Goal: Task Accomplishment & Management: Use online tool/utility

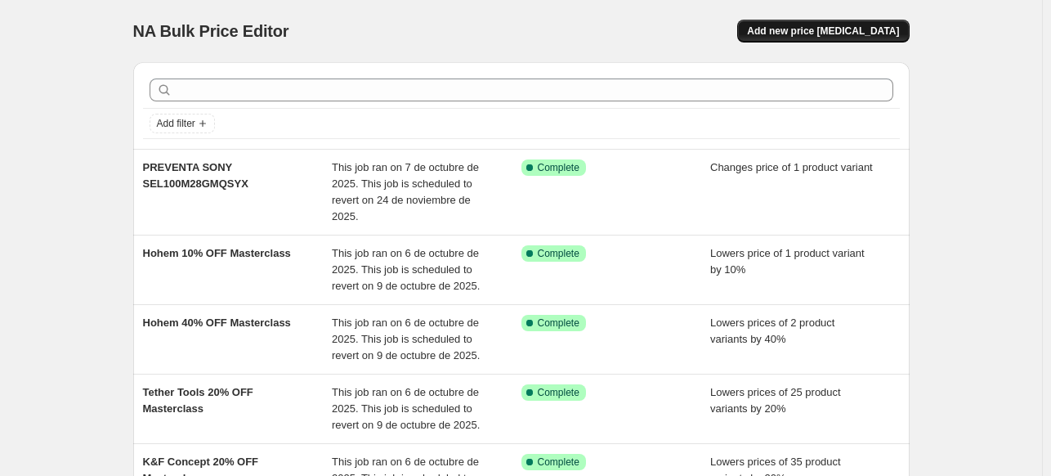
click at [850, 23] on button "Add new price change job" at bounding box center [823, 31] width 172 height 23
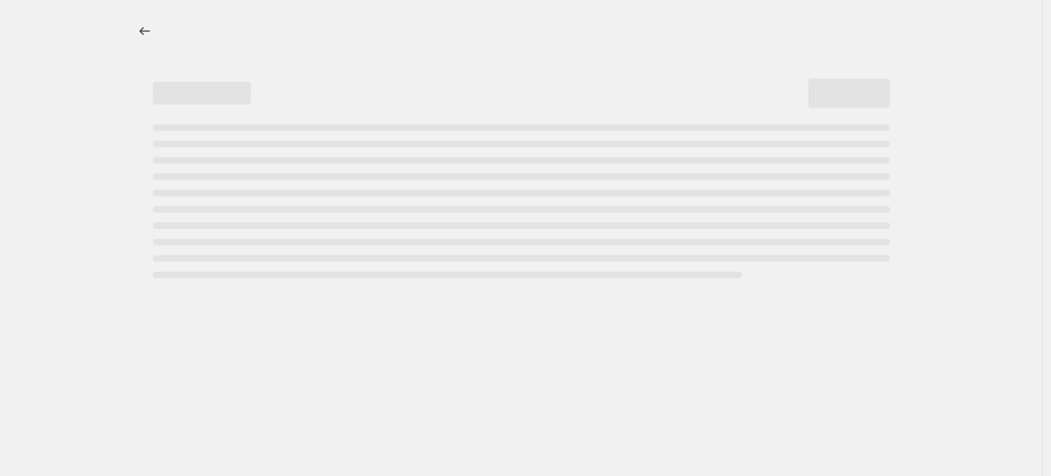
select select "percentage"
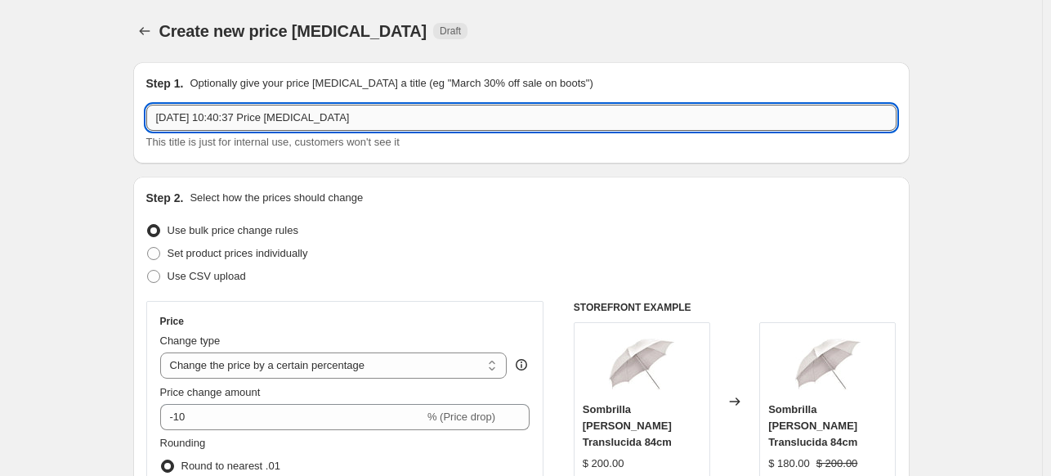
click at [324, 118] on input "9 oct 2025, 10:40:37 Price change job" at bounding box center [521, 118] width 750 height 26
paste input "ZV-E10K/BQ E38"
type input "SONY ZV-E10K/BQ E38"
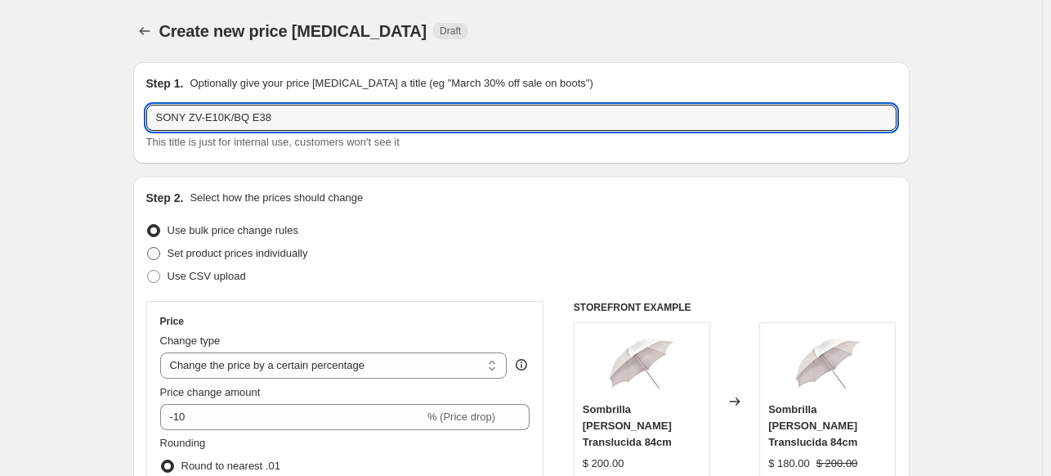
click at [171, 255] on span "Set product prices individually" at bounding box center [238, 253] width 141 height 12
click at [148, 248] on input "Set product prices individually" at bounding box center [147, 247] width 1 height 1
radio input "true"
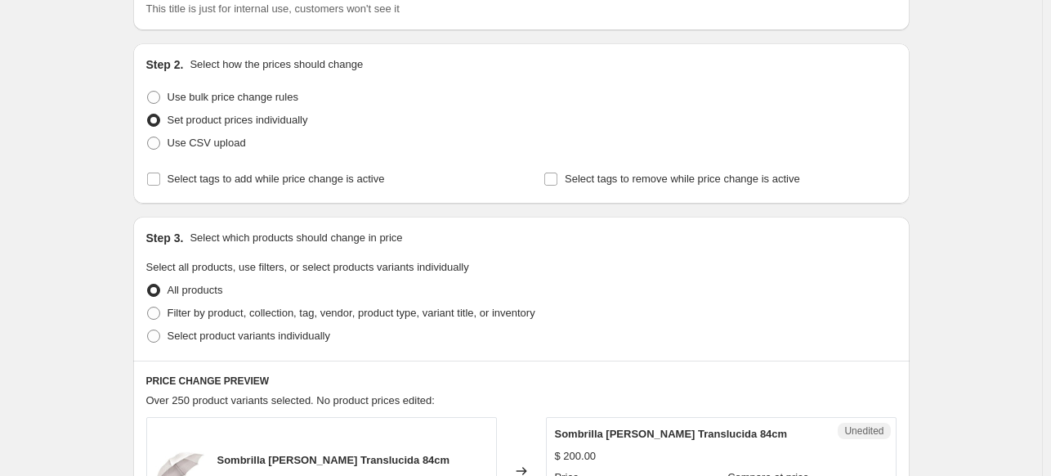
scroll to position [140, 0]
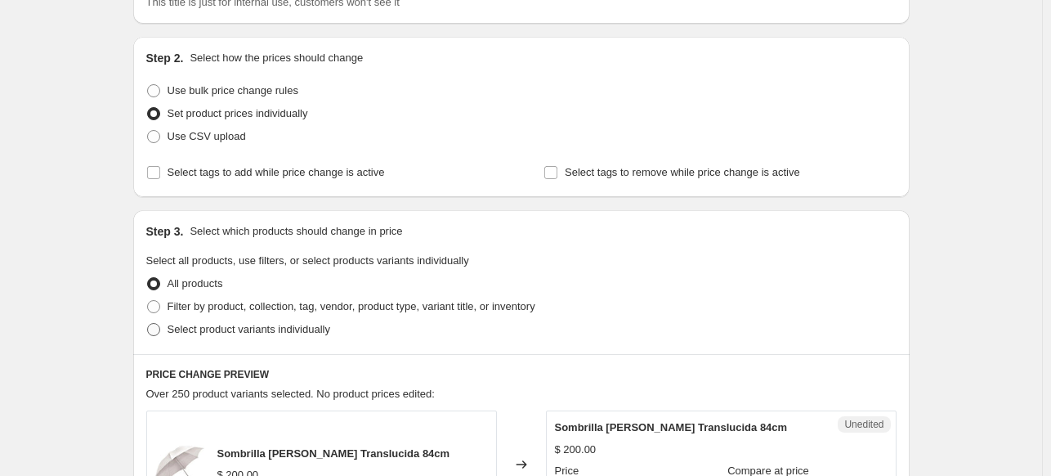
click at [206, 340] on label "Select product variants individually" at bounding box center [238, 329] width 184 height 23
click at [148, 324] on input "Select product variants individually" at bounding box center [147, 323] width 1 height 1
radio input "true"
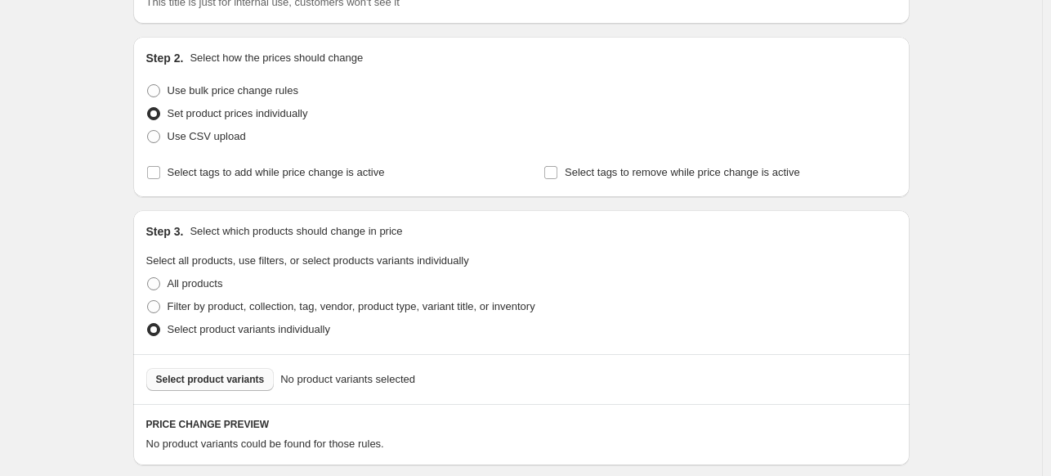
click at [229, 370] on button "Select product variants" at bounding box center [210, 379] width 128 height 23
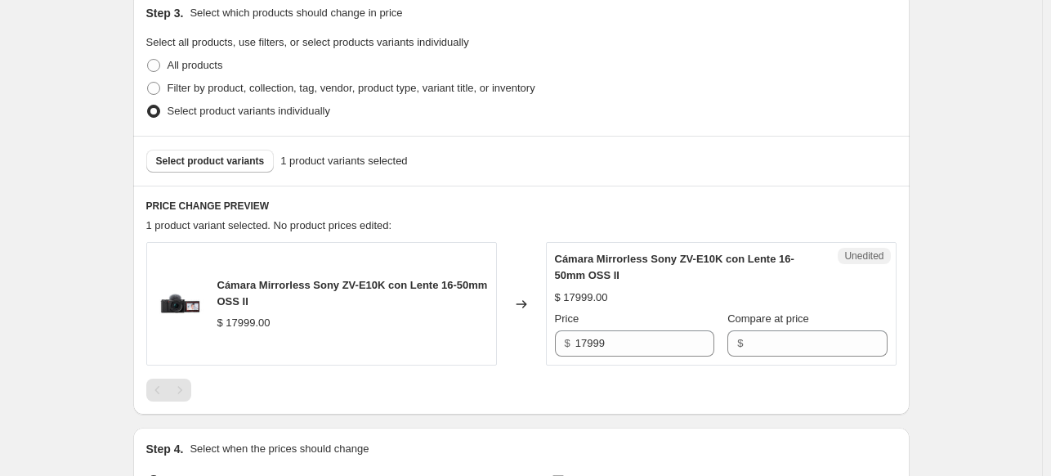
scroll to position [361, 0]
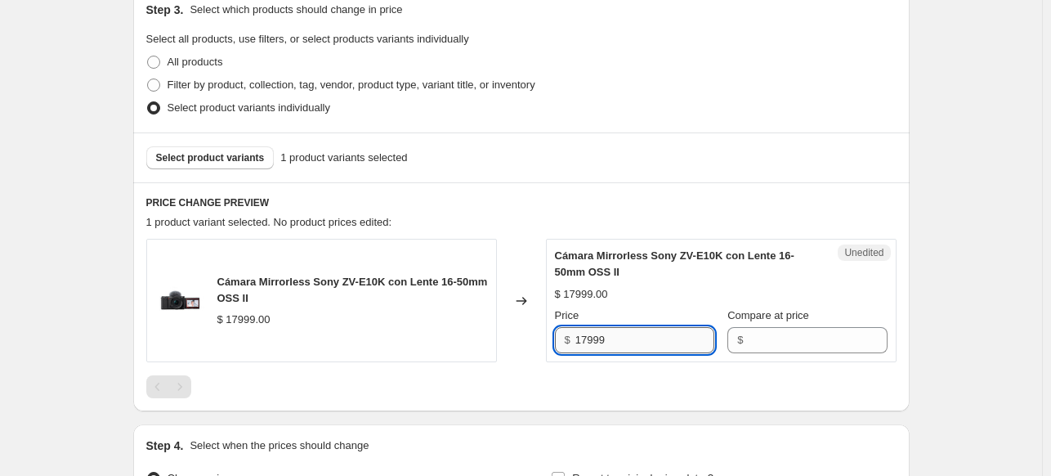
click at [634, 342] on input "17999" at bounding box center [644, 340] width 139 height 26
click at [752, 345] on input "Compare at price" at bounding box center [817, 340] width 139 height 26
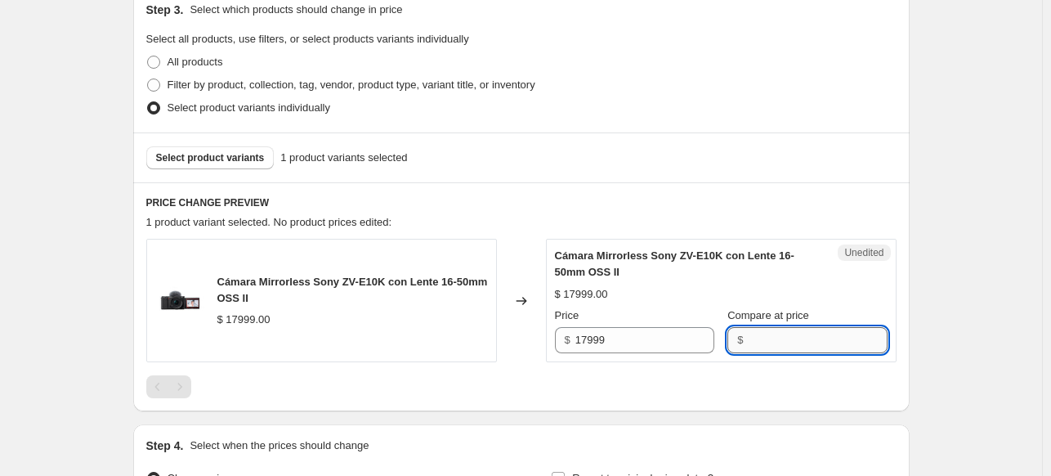
paste input "17999"
type input "17999"
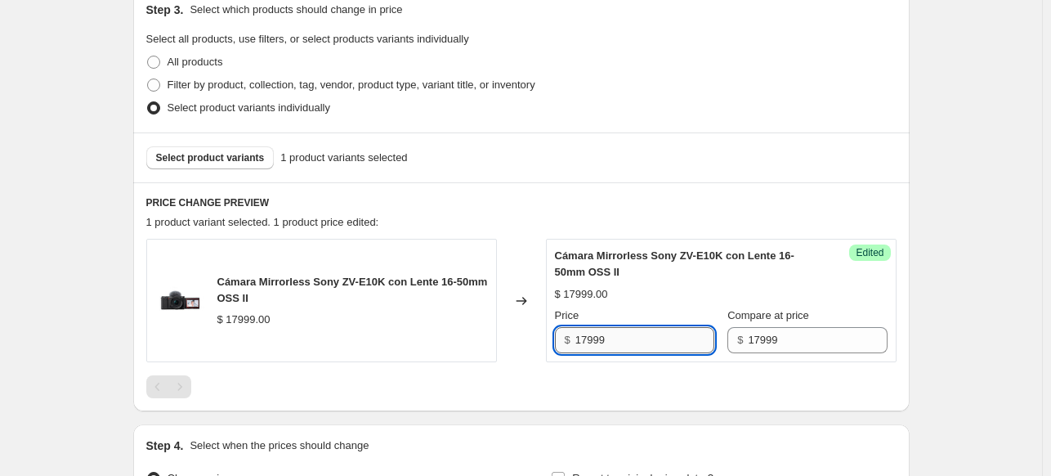
click at [595, 339] on input "17999" at bounding box center [644, 340] width 139 height 26
type input "15623"
click at [658, 395] on div at bounding box center [521, 386] width 750 height 23
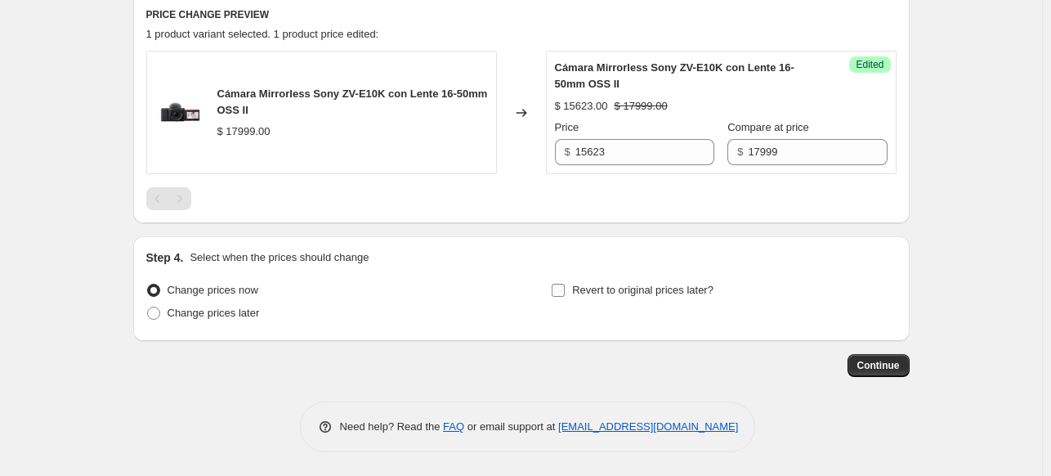
click at [565, 293] on input "Revert to original prices later?" at bounding box center [558, 290] width 13 height 13
checkbox input "true"
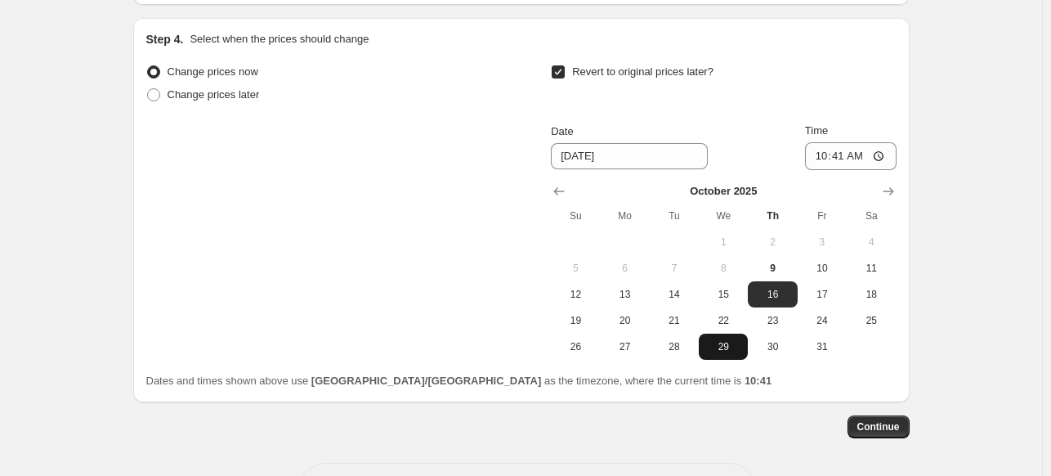
scroll to position [768, 0]
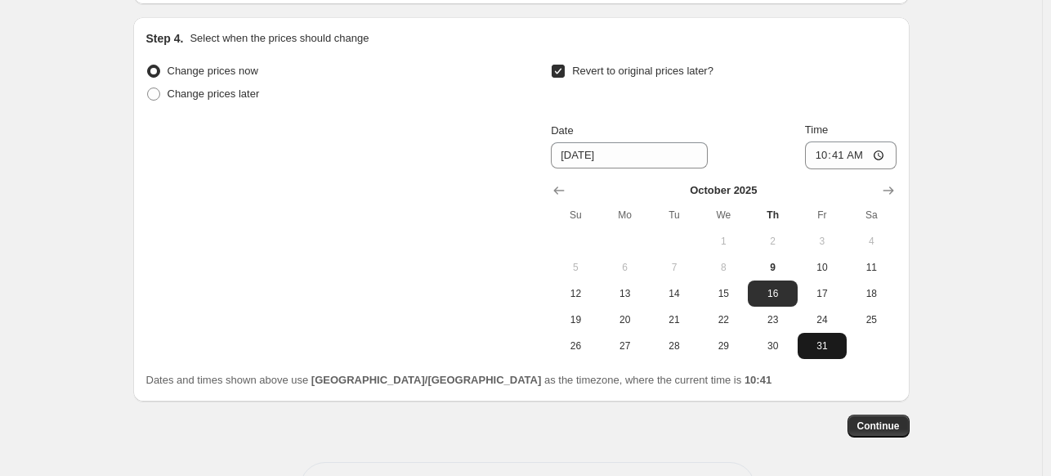
click at [807, 340] on span "31" at bounding box center [822, 345] width 36 height 13
type input "10/31/2025"
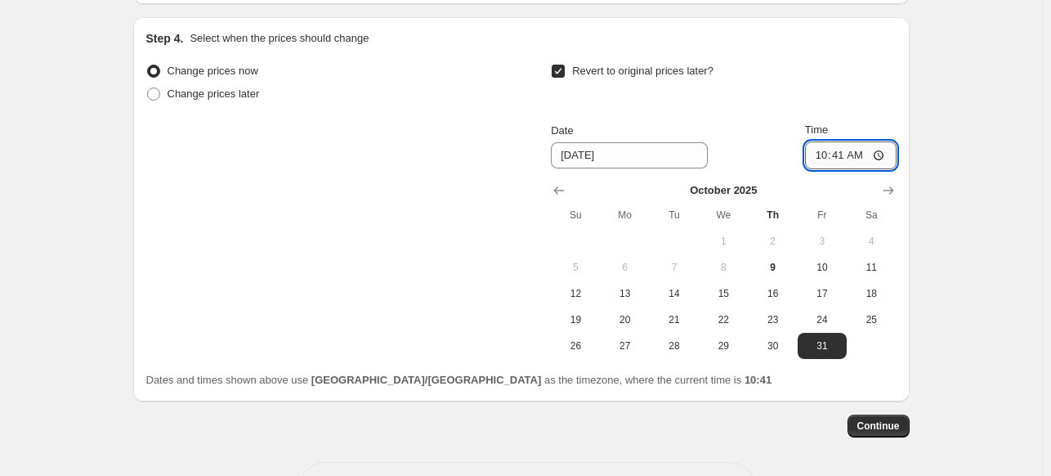
click at [814, 160] on input "10:41" at bounding box center [851, 155] width 92 height 28
type input "23:59"
click at [879, 419] on span "Continue" at bounding box center [878, 425] width 42 height 13
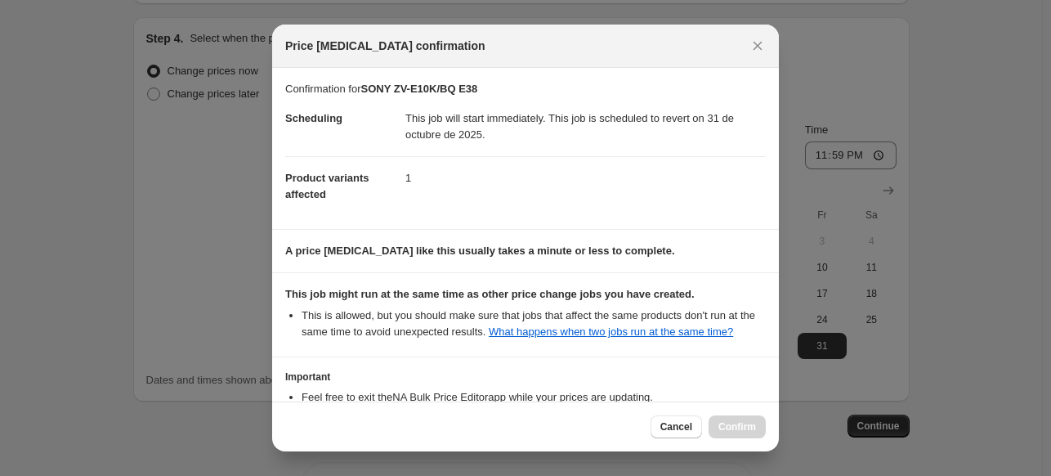
scroll to position [124, 0]
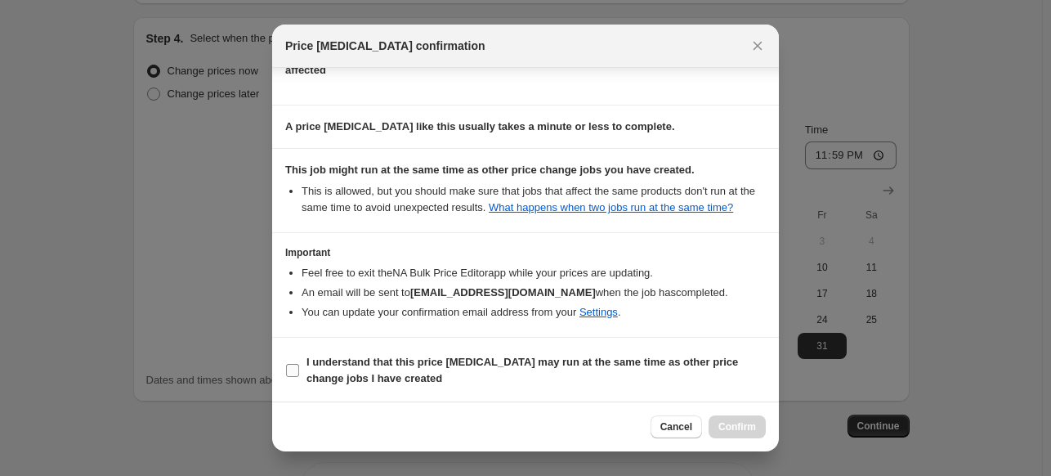
click at [575, 355] on b "I understand that this price change job may run at the same time as other price…" at bounding box center [521, 369] width 431 height 29
click at [299, 364] on input "I understand that this price change job may run at the same time as other price…" at bounding box center [292, 370] width 13 height 13
checkbox input "true"
click at [720, 433] on span "Confirm" at bounding box center [737, 426] width 38 height 13
